Goal: Check status: Check status

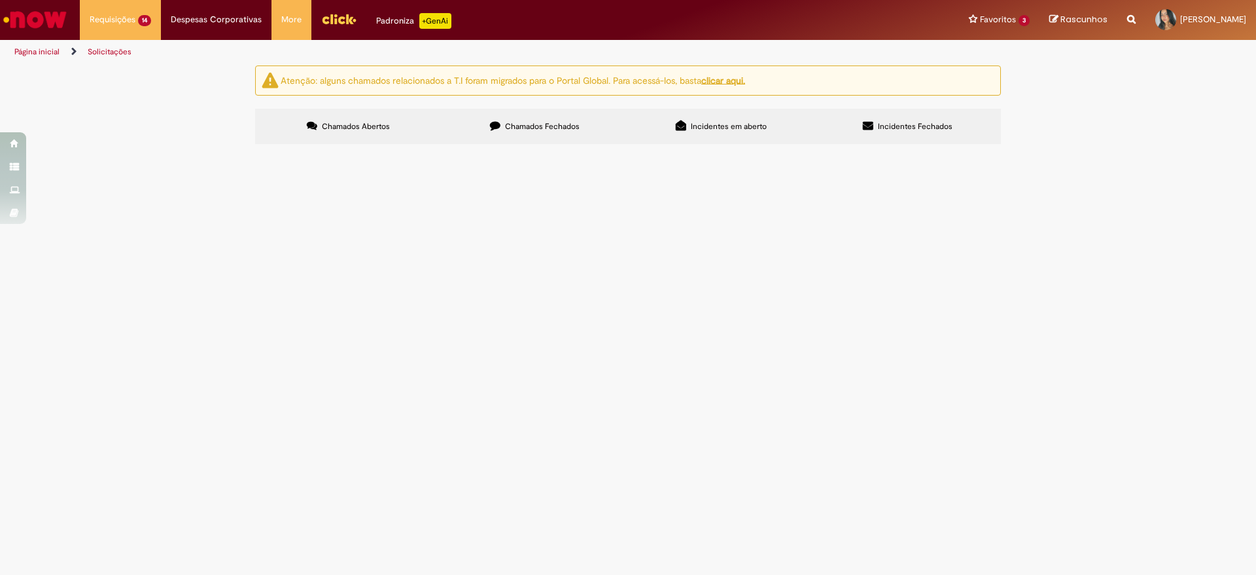
scroll to position [44, 0]
click at [0, 0] on span "Locação de CFTV" at bounding box center [0, 0] width 0 height 0
drag, startPoint x: 737, startPoint y: 433, endPoint x: 728, endPoint y: 421, distance: 14.9
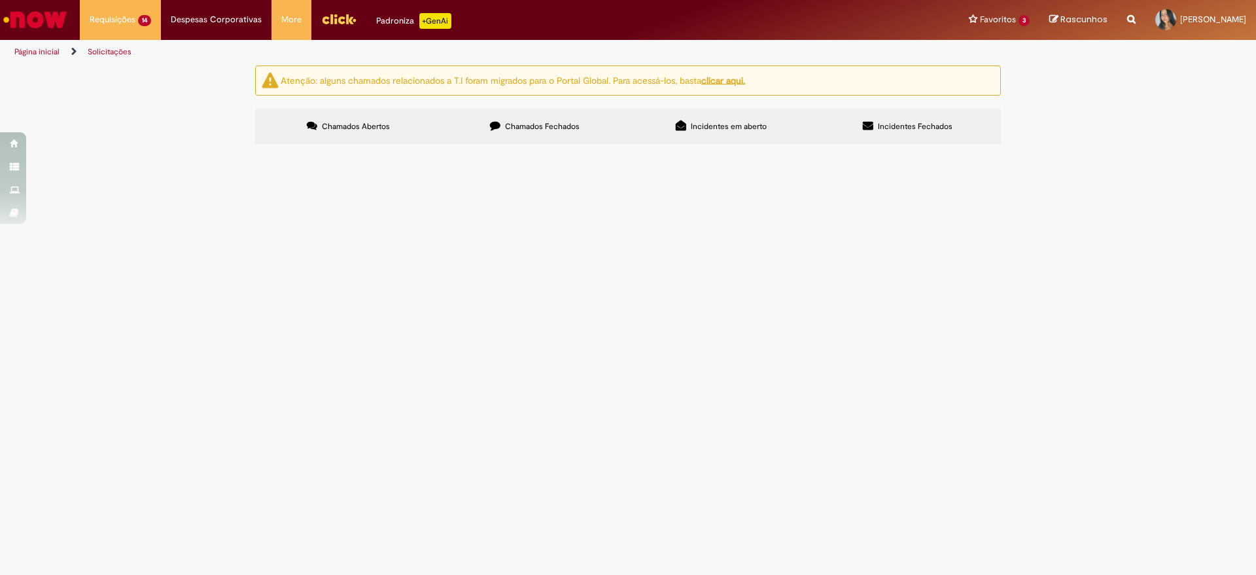
click at [0, 0] on div at bounding box center [0, 0] width 0 height 0
click at [0, 0] on td at bounding box center [0, 0] width 0 height 0
click at [0, 0] on img "recolher o estado da solicitação" at bounding box center [0, 0] width 0 height 0
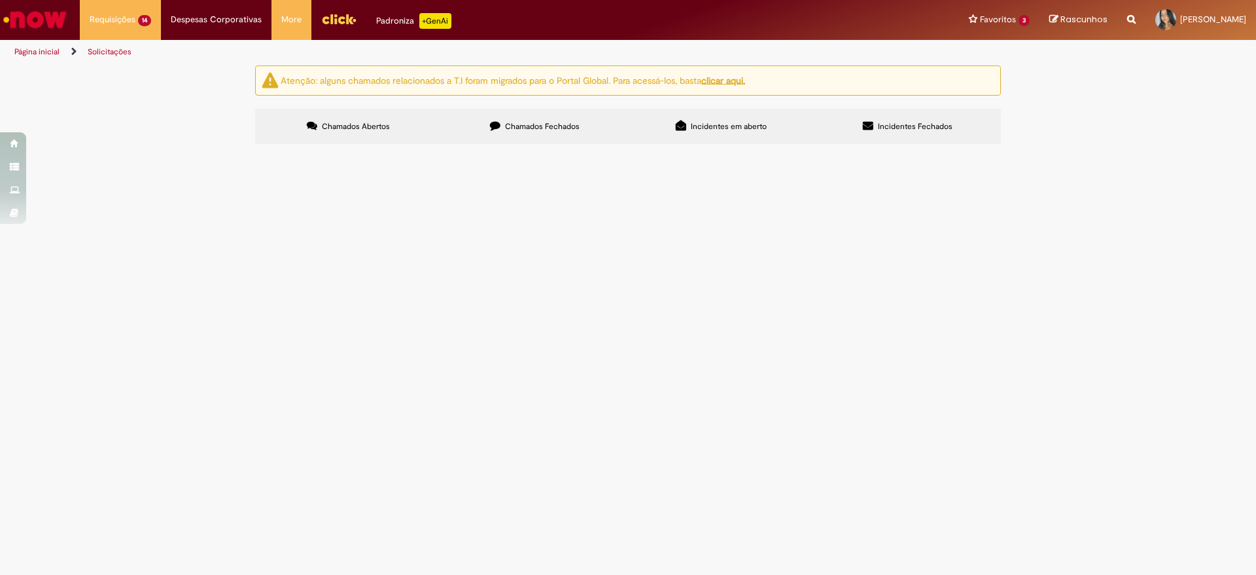
scroll to position [251, 0]
drag, startPoint x: 305, startPoint y: 198, endPoint x: 262, endPoint y: 200, distance: 43.2
click at [0, 0] on td "R13542768" at bounding box center [0, 0] width 0 height 0
copy span "R13542768"
click at [0, 0] on tbody "R13563028 Pagamento de utilidades por exceção 09. Sabesp Diadema Em [GEOGRAPHIC…" at bounding box center [0, 0] width 0 height 0
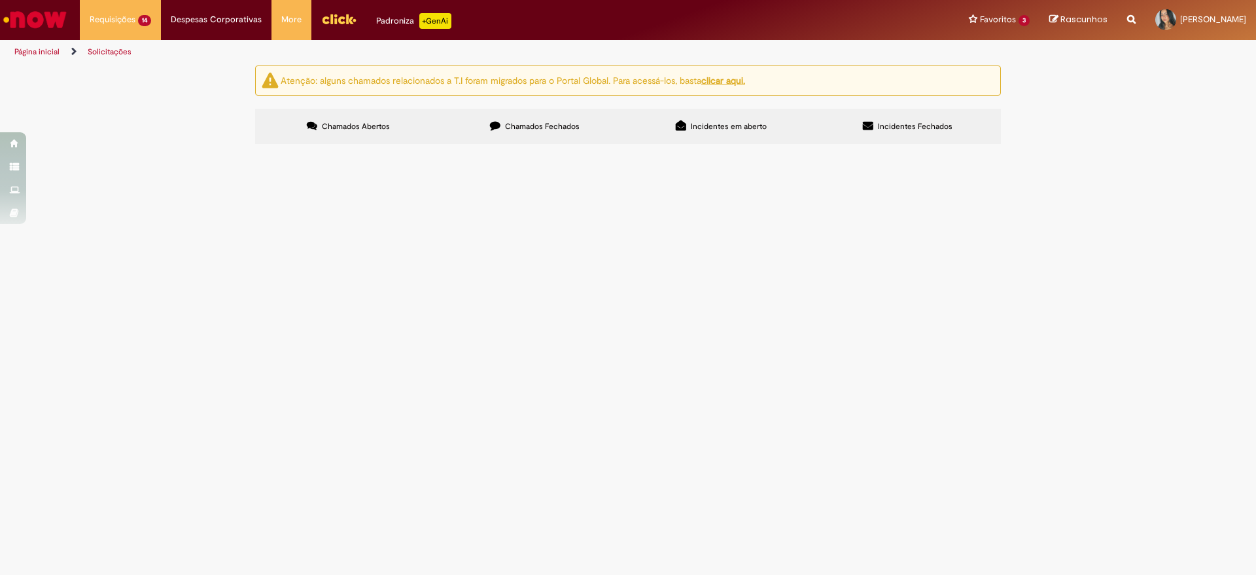
click at [0, 0] on td "R13542585" at bounding box center [0, 0] width 0 height 0
drag, startPoint x: 314, startPoint y: 347, endPoint x: 261, endPoint y: 343, distance: 53.2
click at [0, 0] on td "R13542585" at bounding box center [0, 0] width 0 height 0
copy span "R13542585"
click at [88, 148] on div "Atenção: alguns chamados relacionados a T.I foram migrados para o Portal Global…" at bounding box center [628, 106] width 1256 height 82
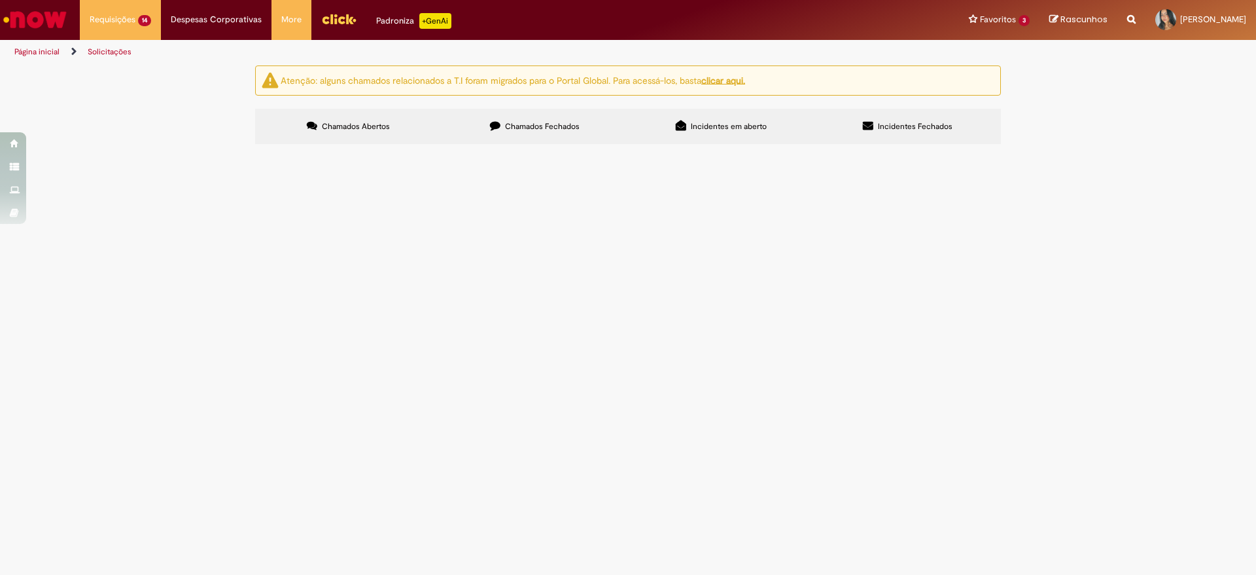
click at [0, 0] on img "recolher o estado da solicitação" at bounding box center [0, 0] width 0 height 0
click at [0, 0] on div at bounding box center [0, 0] width 0 height 0
click at [0, 0] on img "recolher o estado da solicitação" at bounding box center [0, 0] width 0 height 0
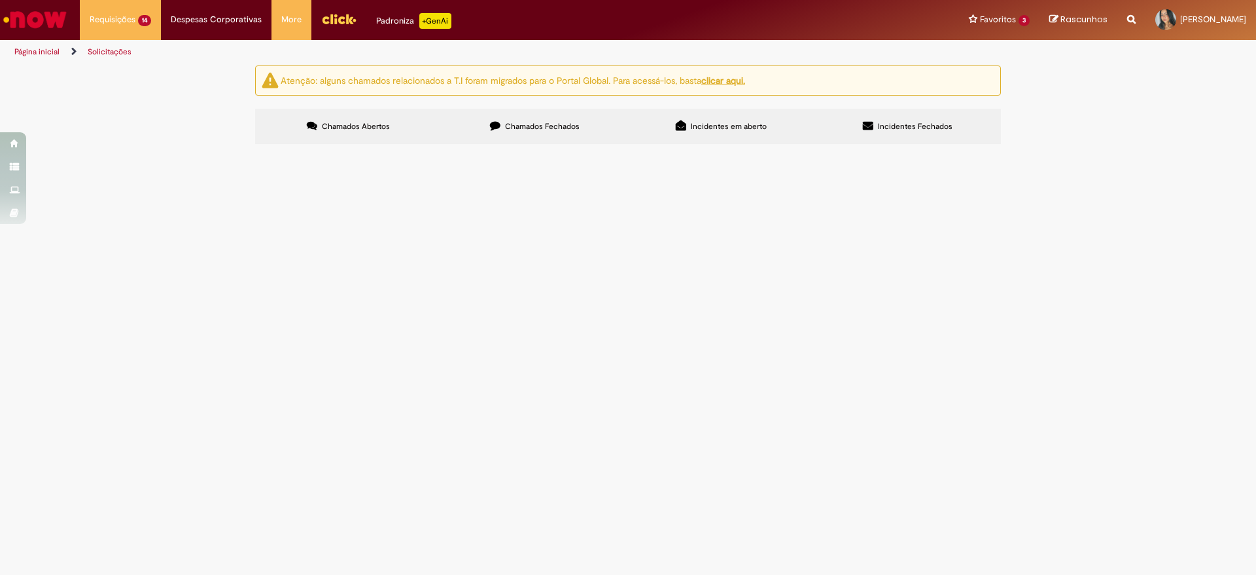
click at [0, 0] on img "recolher o estado da solicitação" at bounding box center [0, 0] width 0 height 0
drag, startPoint x: 300, startPoint y: 293, endPoint x: 249, endPoint y: 291, distance: 50.4
click at [0, 0] on section "Itens solicitados Exportar como PDF Exportar como Excel Exportar como CSV Itens…" at bounding box center [0, 0] width 0 height 0
click at [0, 0] on td "R13547408" at bounding box center [0, 0] width 0 height 0
drag, startPoint x: 313, startPoint y: 294, endPoint x: 262, endPoint y: 302, distance: 52.2
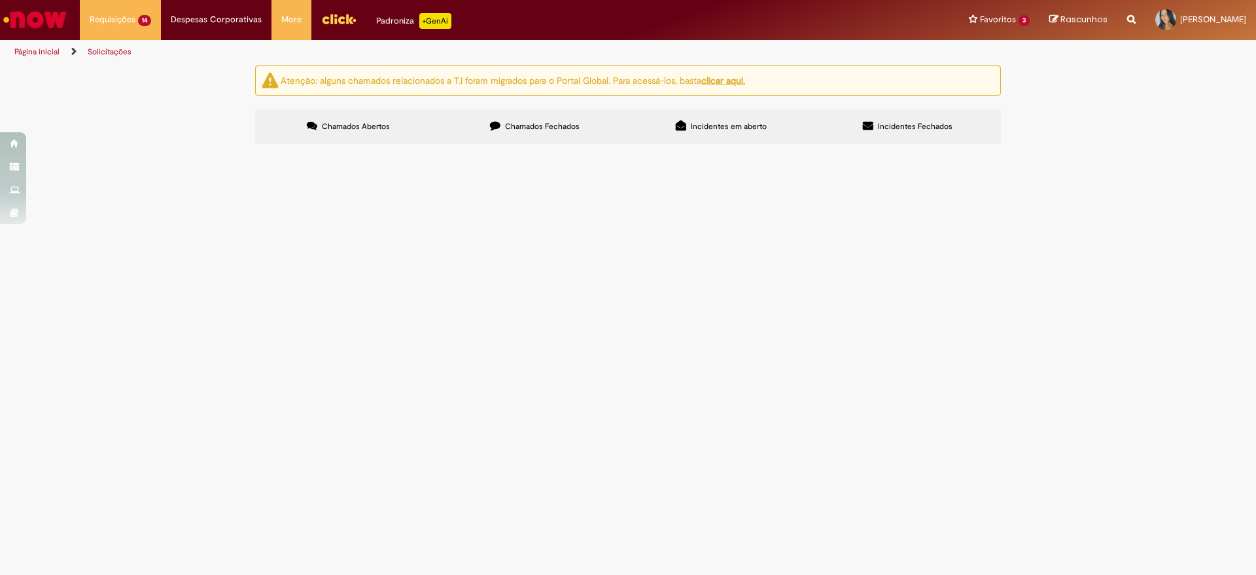
click at [0, 0] on td "R13547408" at bounding box center [0, 0] width 0 height 0
copy span "R13547408"
click at [217, 148] on div "Atenção: alguns chamados relacionados a T.I foram migrados para o Portal Global…" at bounding box center [628, 106] width 1256 height 82
click at [118, 148] on div "Atenção: alguns chamados relacionados a T.I foram migrados para o Portal Global…" at bounding box center [628, 106] width 1256 height 82
